Goal: Task Accomplishment & Management: Manage account settings

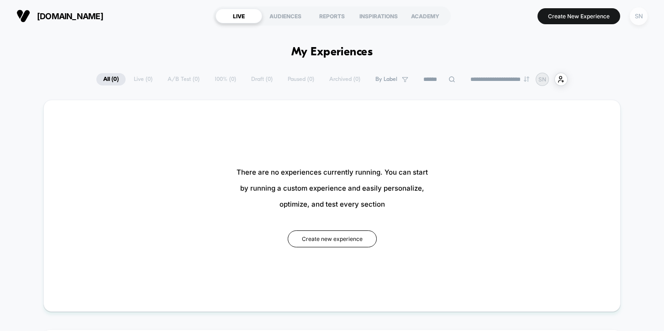
click at [640, 12] on div "SN" at bounding box center [639, 16] width 18 height 18
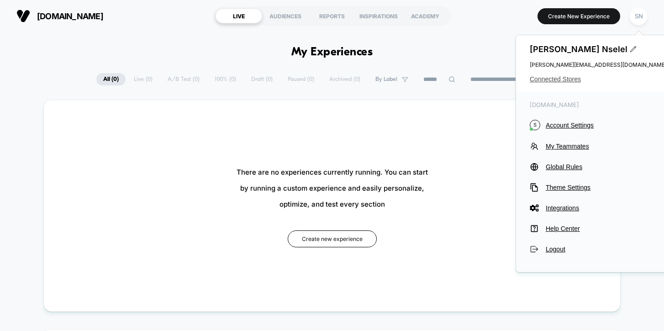
click at [562, 78] on span "Connected Stores" at bounding box center [598, 78] width 137 height 7
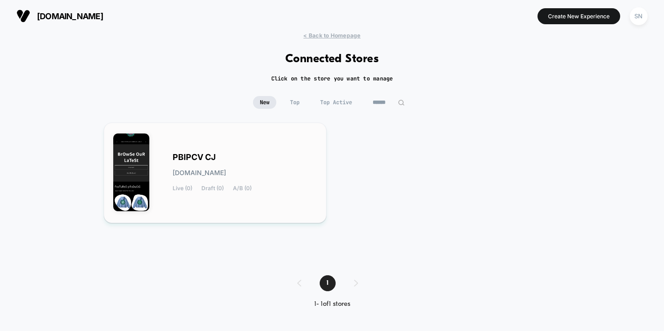
click at [280, 179] on div "PBIPCV CJ [DOMAIN_NAME] Live (0) Draft (0) A/B (0)" at bounding box center [245, 172] width 144 height 37
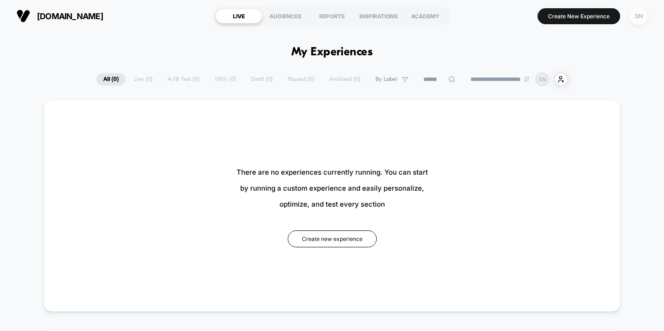
click at [639, 15] on div "SN" at bounding box center [639, 16] width 18 height 18
click at [638, 23] on div "SN" at bounding box center [639, 16] width 18 height 18
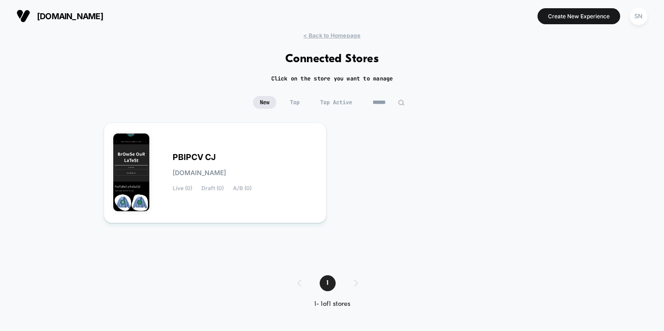
click at [640, 26] on div "SN" at bounding box center [638, 16] width 23 height 23
click at [639, 13] on div "SN" at bounding box center [639, 16] width 18 height 18
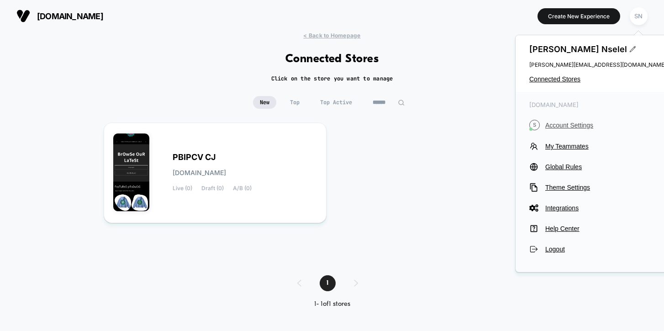
click at [553, 124] on span "Account Settings" at bounding box center [605, 124] width 121 height 7
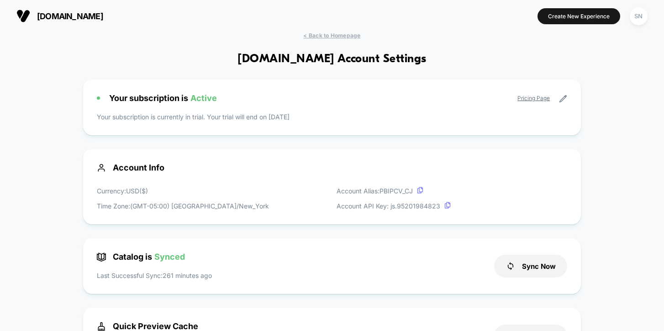
click at [562, 98] on icon at bounding box center [563, 99] width 8 height 8
click at [539, 97] on link "Pricing Page" at bounding box center [533, 98] width 32 height 7
